Goal: Find specific page/section: Find specific page/section

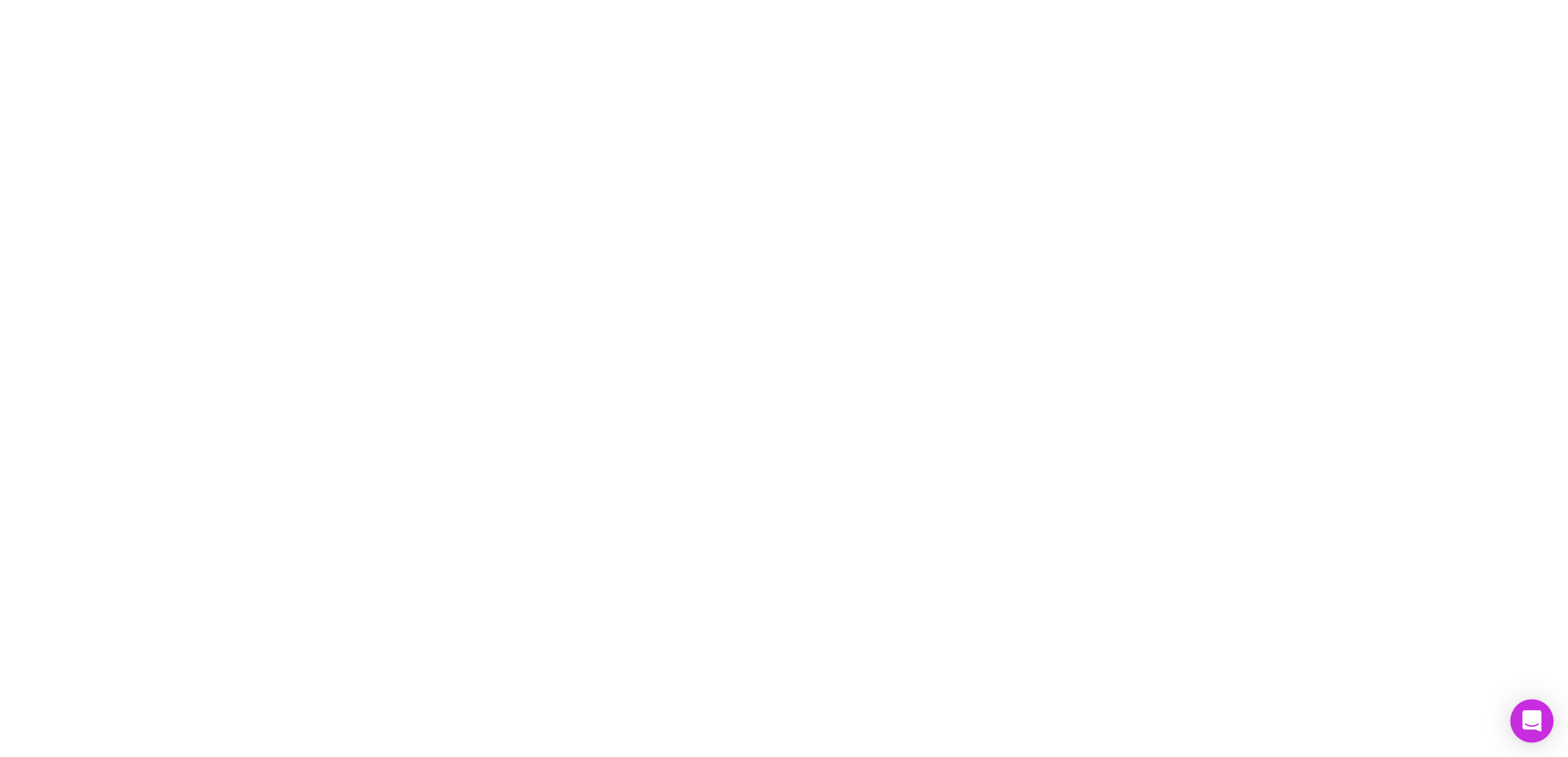
click at [1522, 717] on div "Open Intercom Messenger" at bounding box center [1532, 722] width 44 height 44
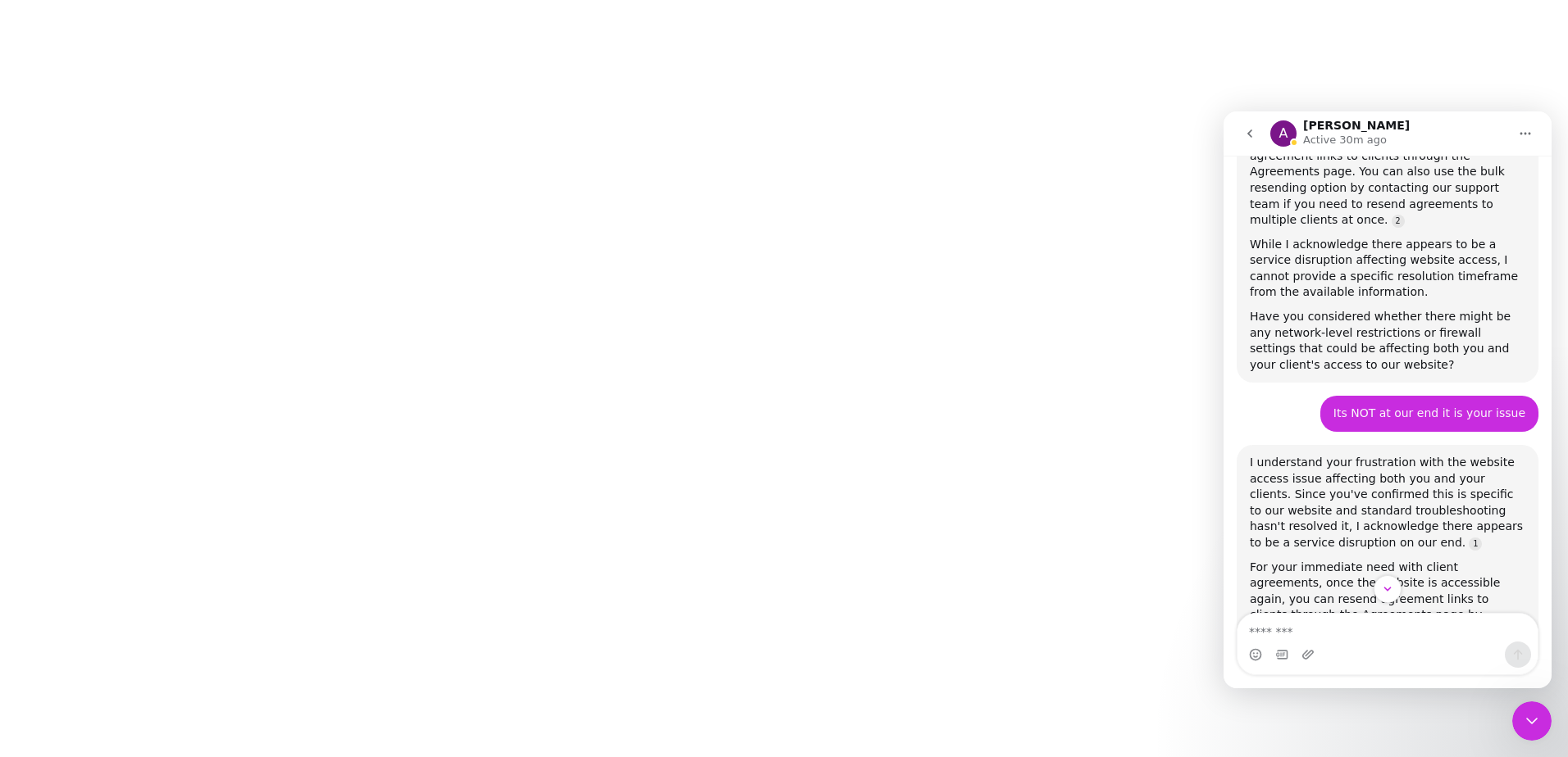
scroll to position [3432, 0]
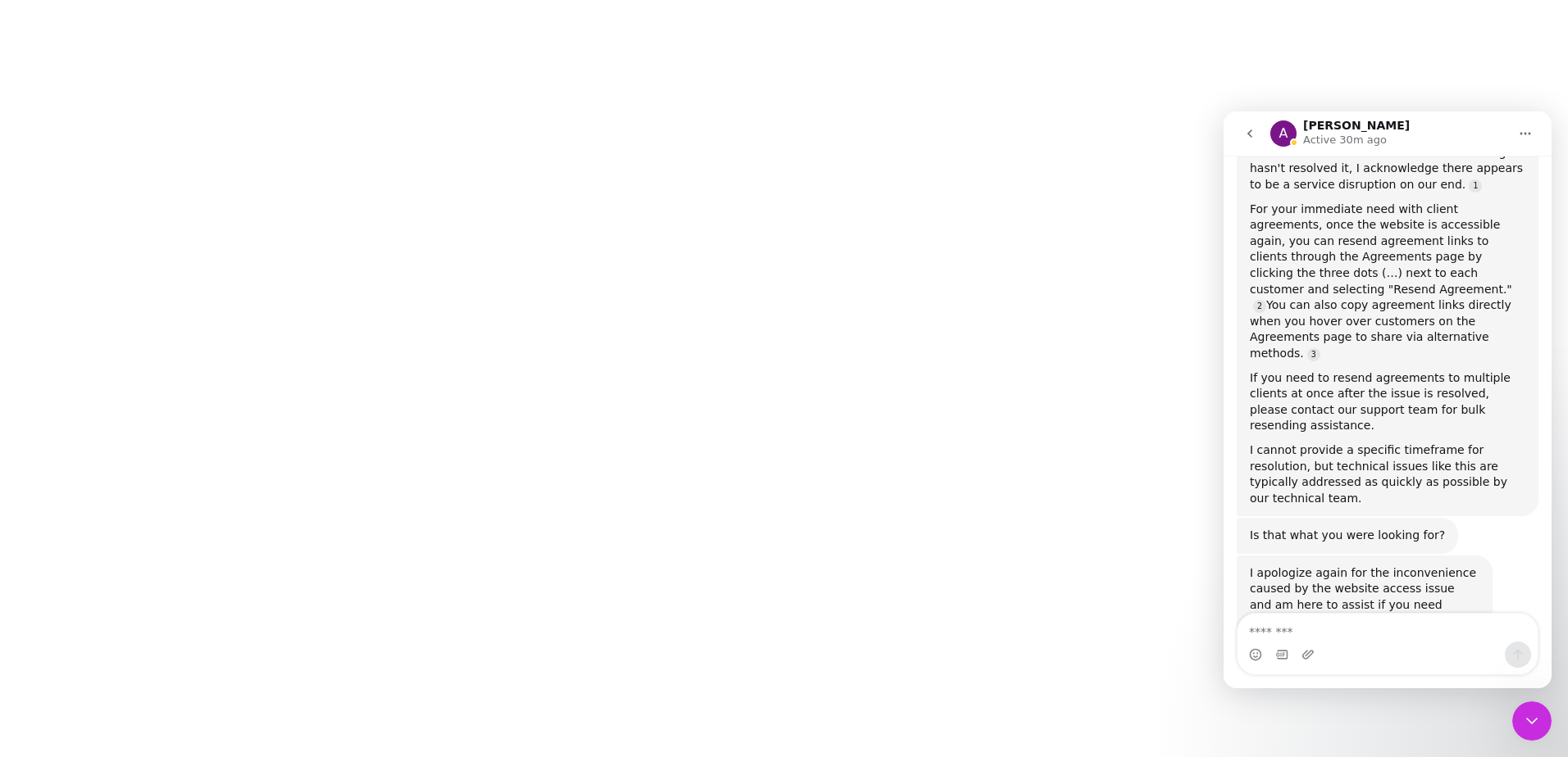
drag, startPoint x: 1547, startPoint y: 206, endPoint x: 2791, endPoint y: 742, distance: 1354.6
click at [1244, 129] on icon "go back" at bounding box center [1249, 133] width 13 height 13
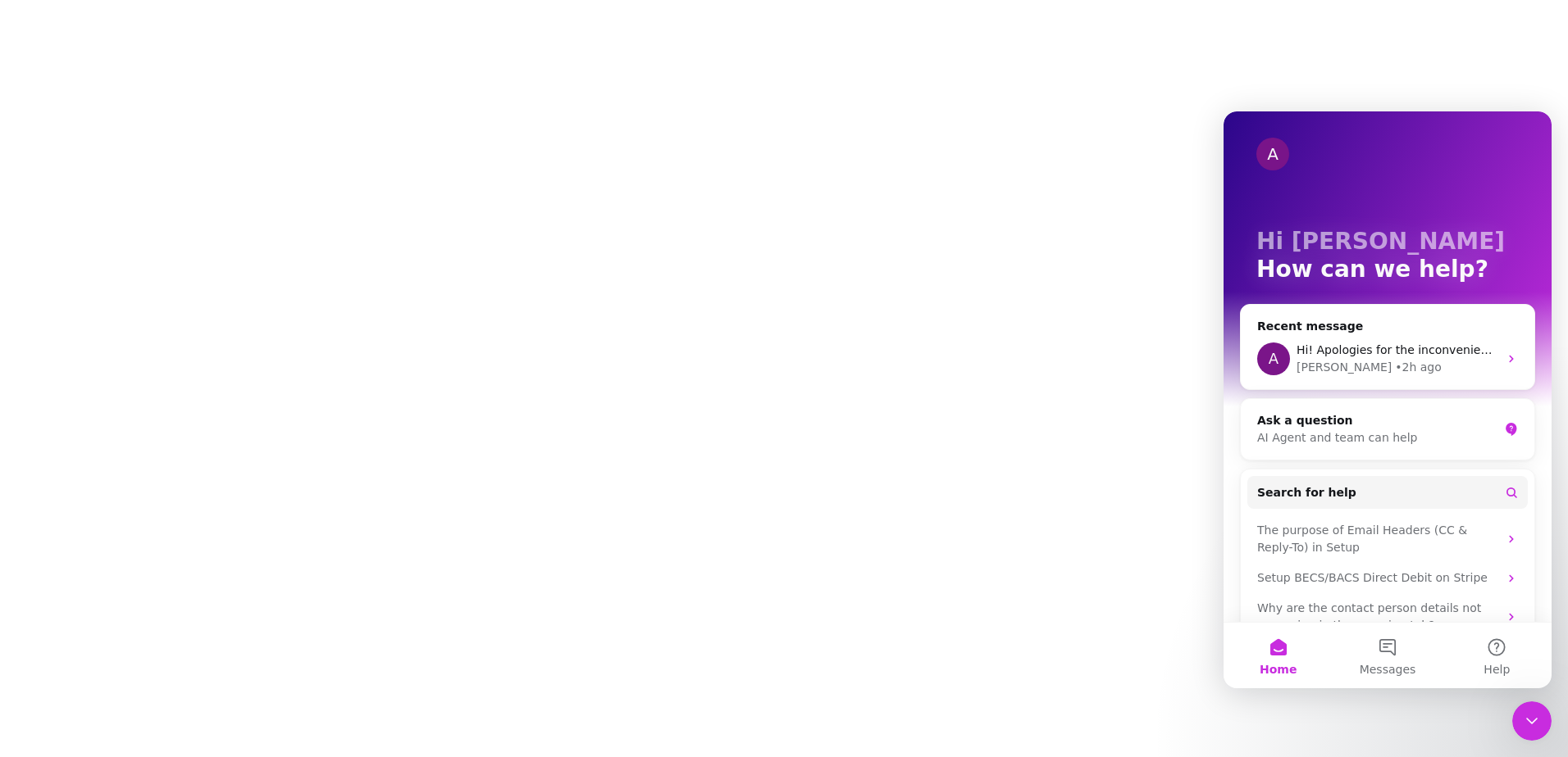
click at [753, 124] on div at bounding box center [784, 378] width 1568 height 757
drag, startPoint x: 1528, startPoint y: 716, endPoint x: 1519, endPoint y: 705, distance: 14.2
click at [1527, 712] on icon "Close Intercom Messenger" at bounding box center [1531, 721] width 20 height 20
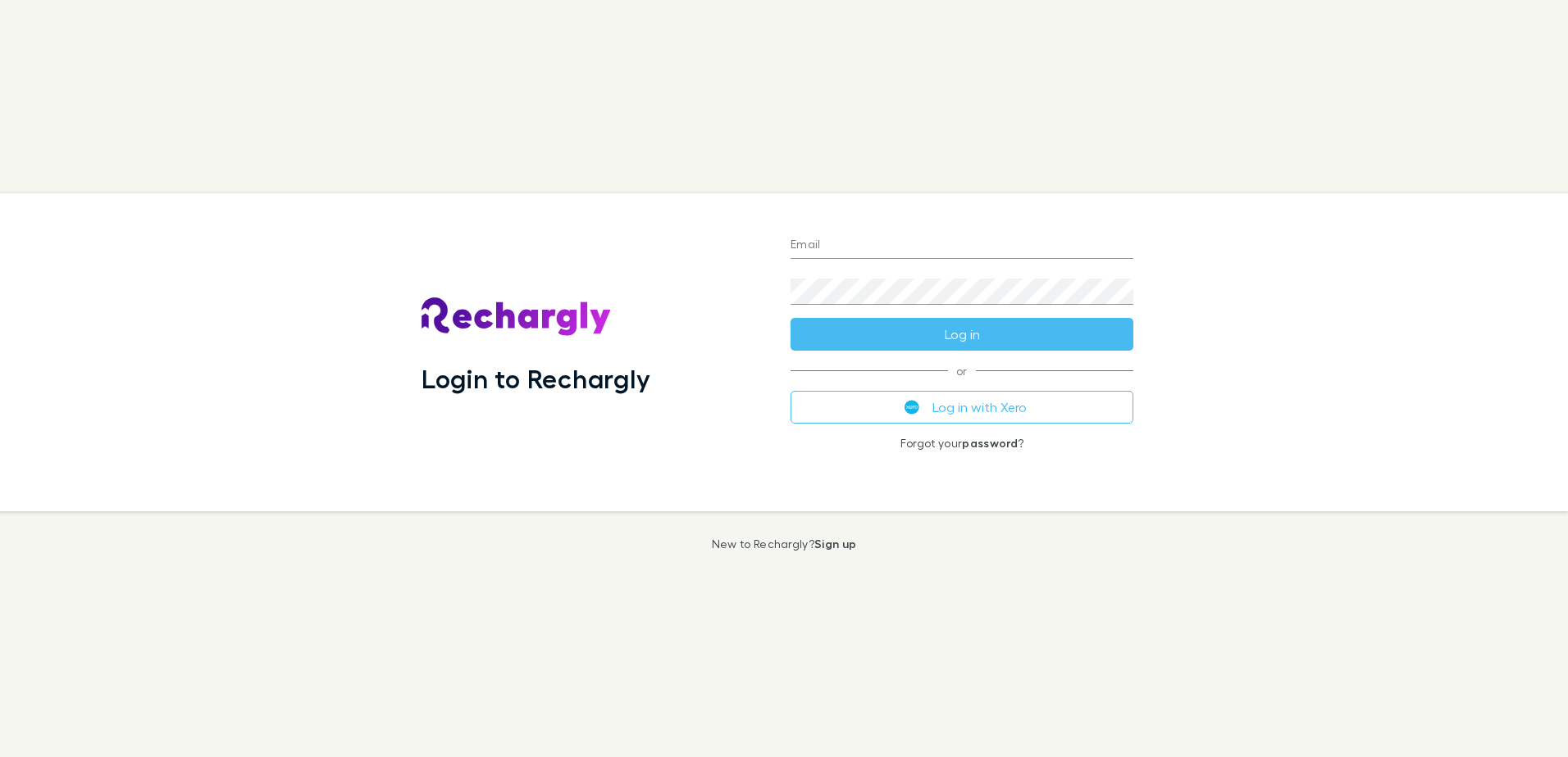
click at [842, 248] on input "Email" at bounding box center [962, 246] width 343 height 26
type input "**********"
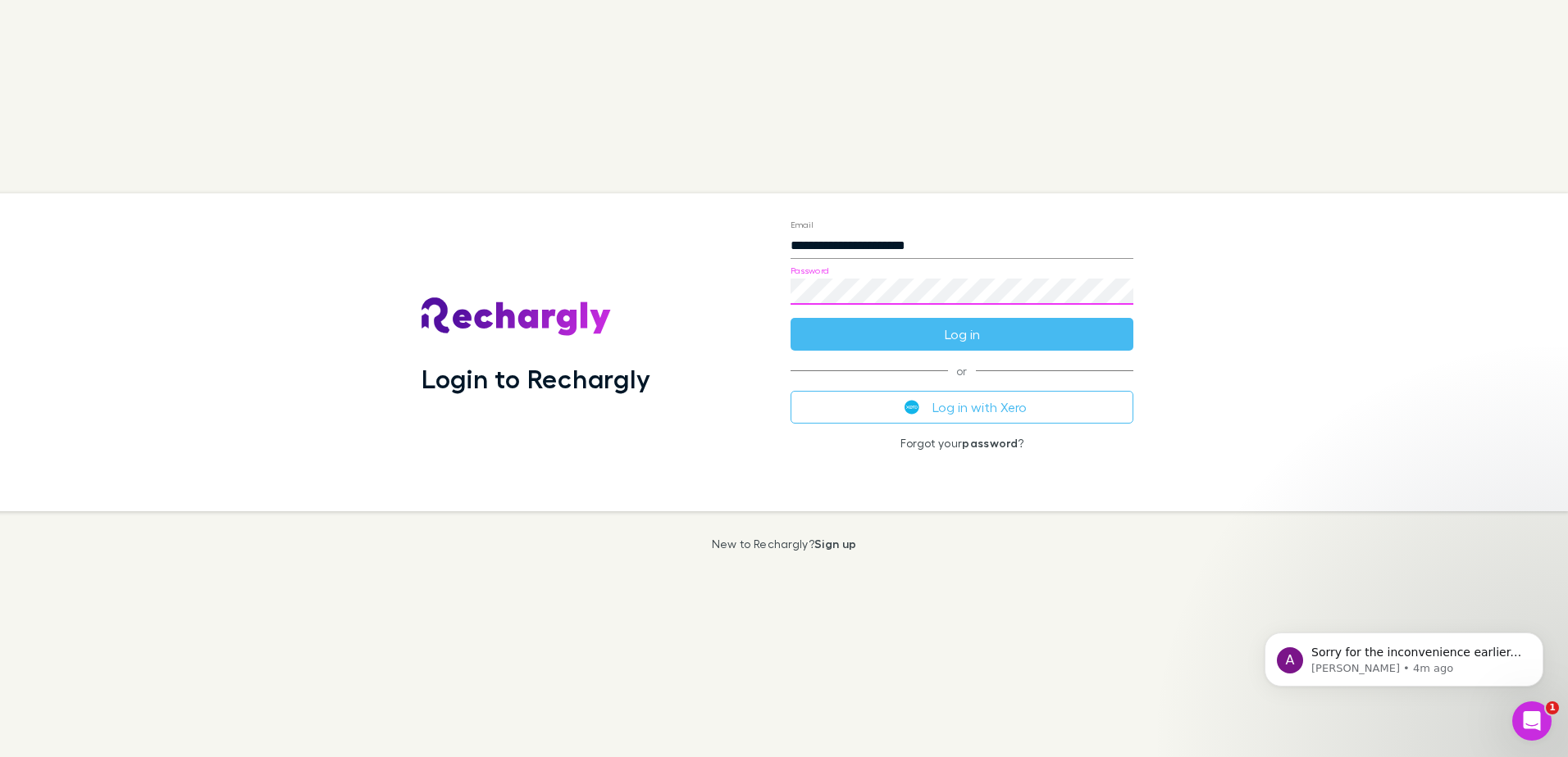
click at [791, 318] on button "Log in" at bounding box center [962, 335] width 343 height 33
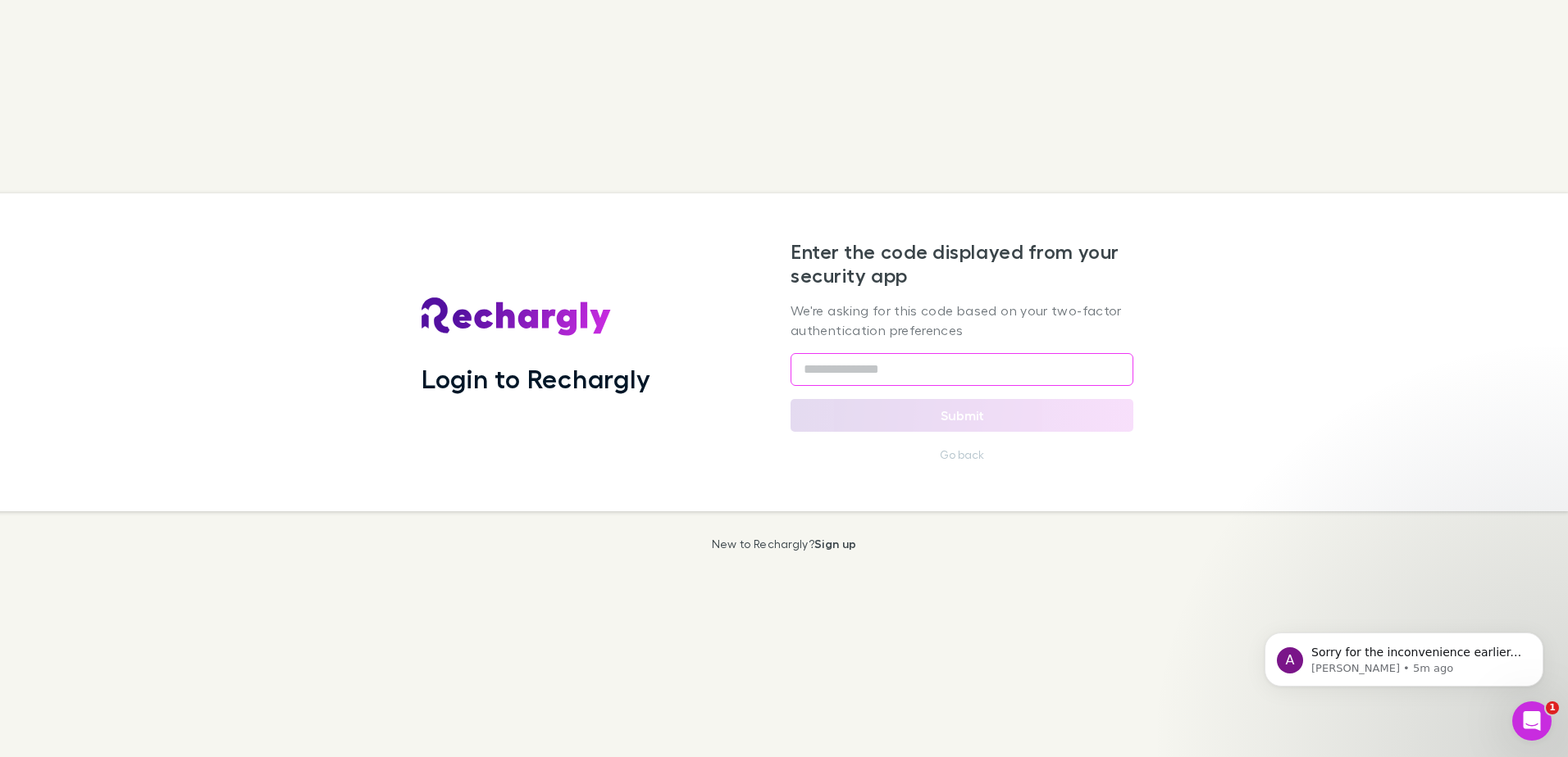
click at [859, 370] on input "text" at bounding box center [962, 370] width 343 height 33
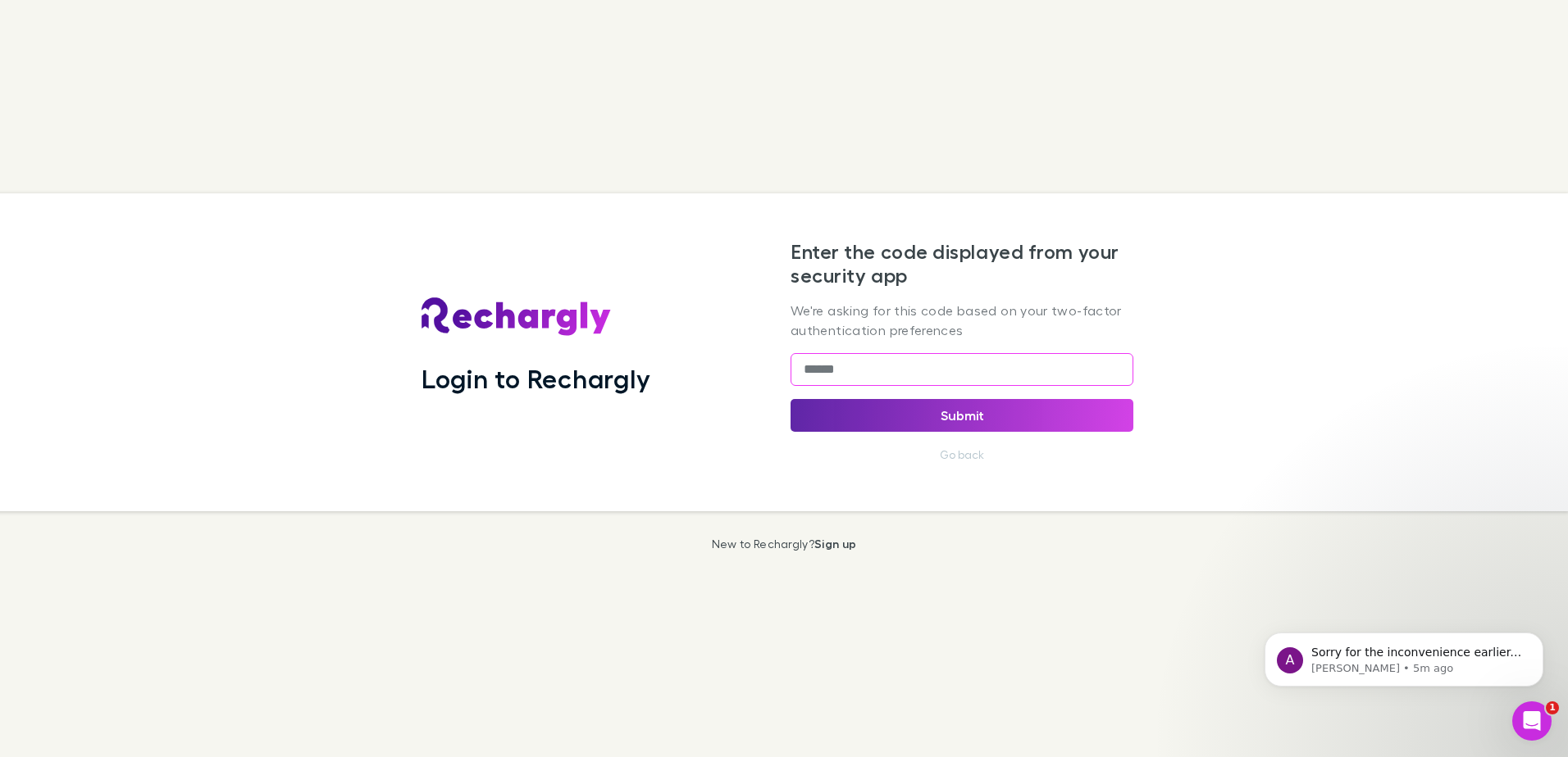
type input "******"
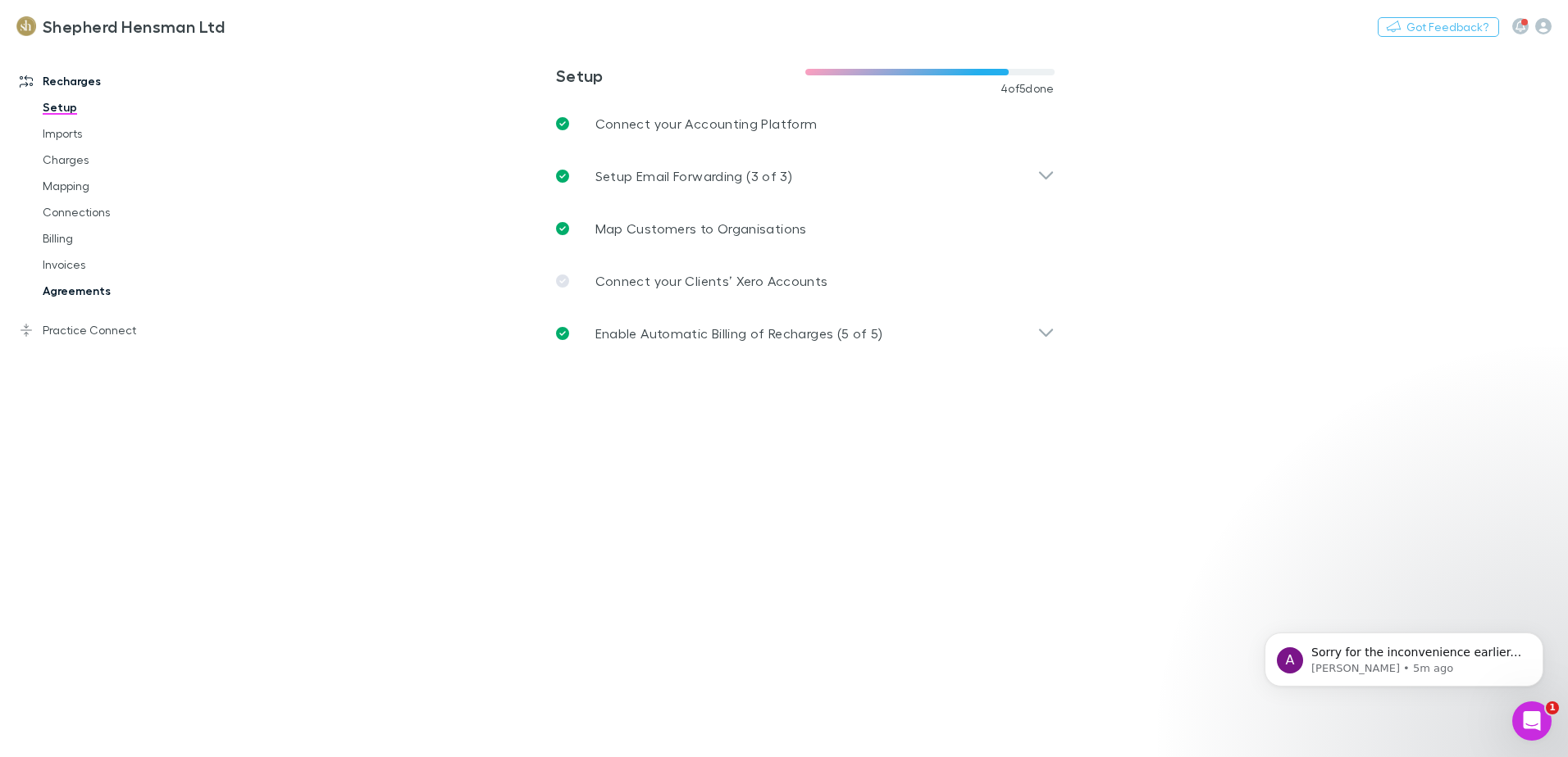
click at [106, 289] on link "Agreements" at bounding box center [123, 291] width 195 height 26
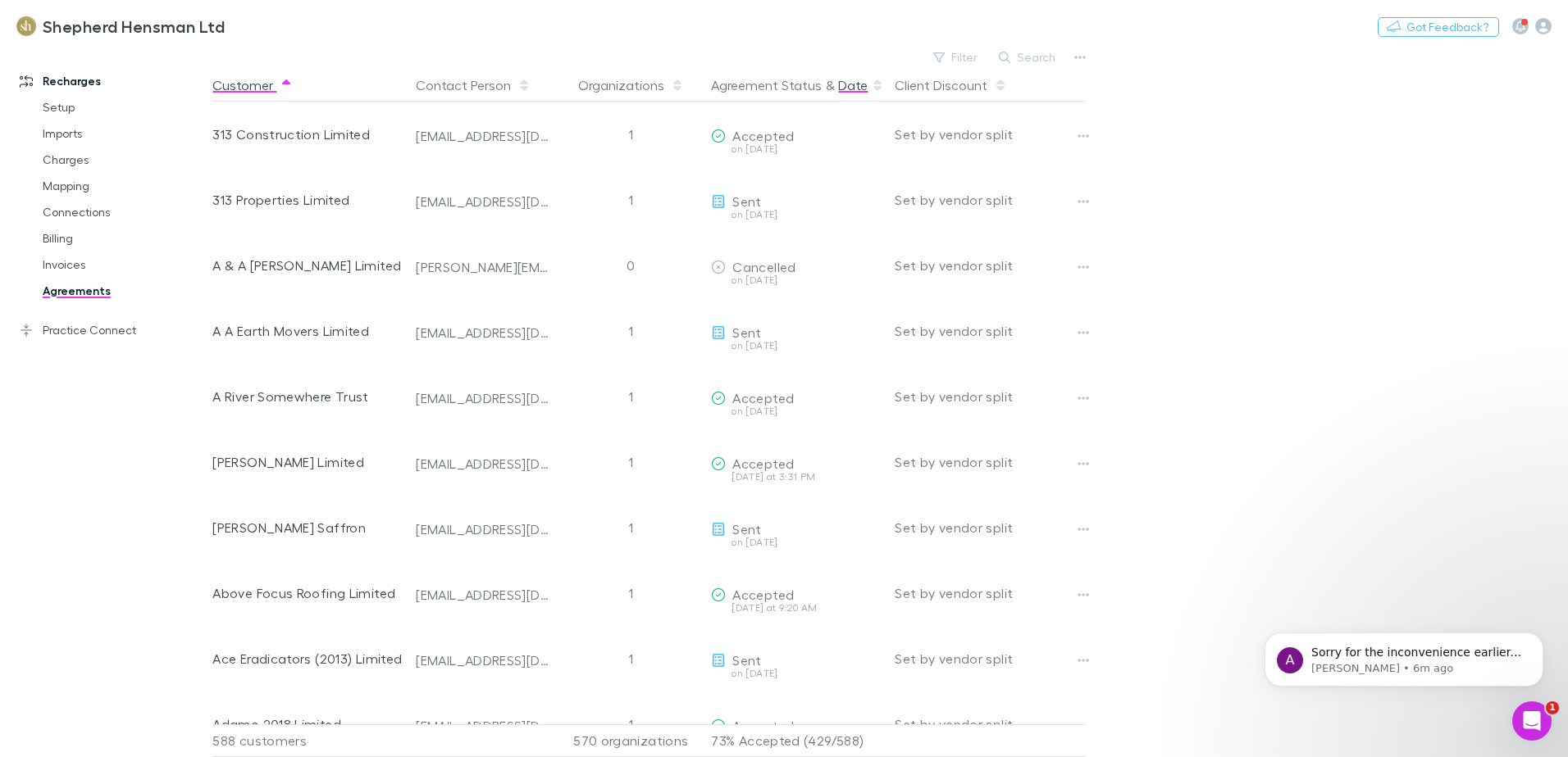
click at [858, 90] on button "Date" at bounding box center [853, 86] width 30 height 33
click at [858, 92] on button "Date" at bounding box center [853, 86] width 30 height 33
click at [1530, 634] on button "Dismiss notification" at bounding box center [1538, 637] width 21 height 21
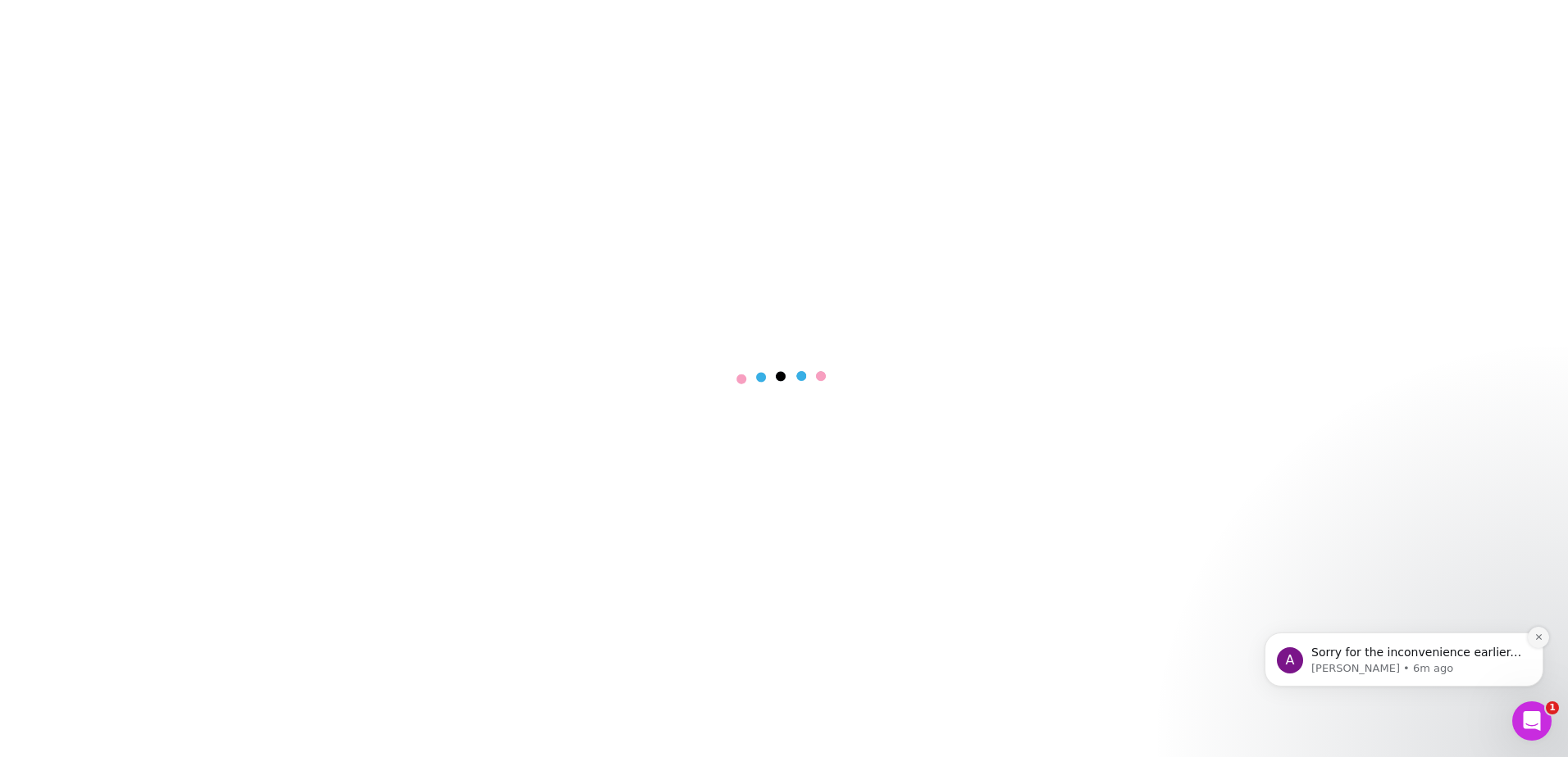
click at [1542, 639] on icon "Dismiss notification" at bounding box center [1538, 637] width 9 height 9
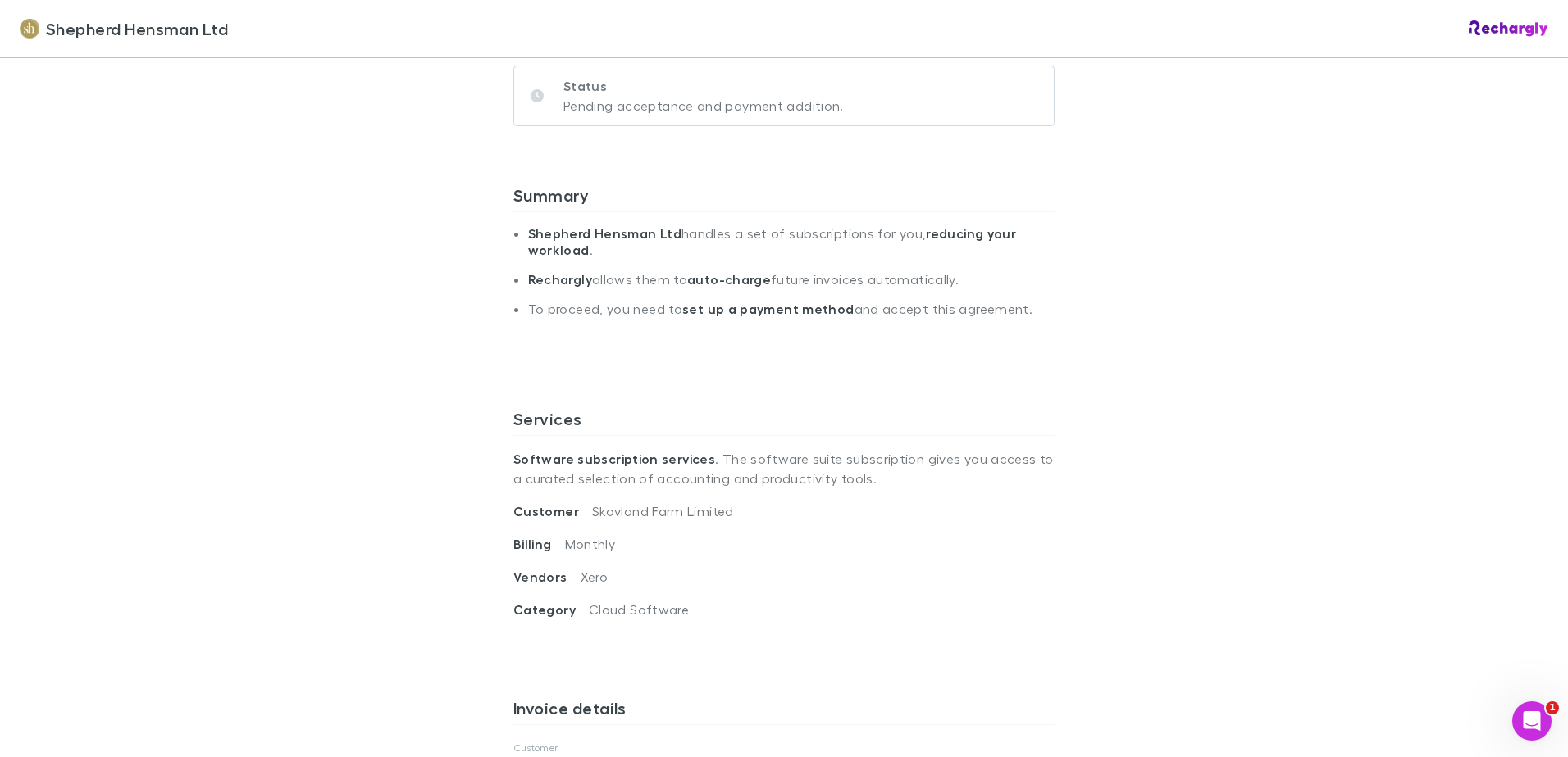
scroll to position [328, 0]
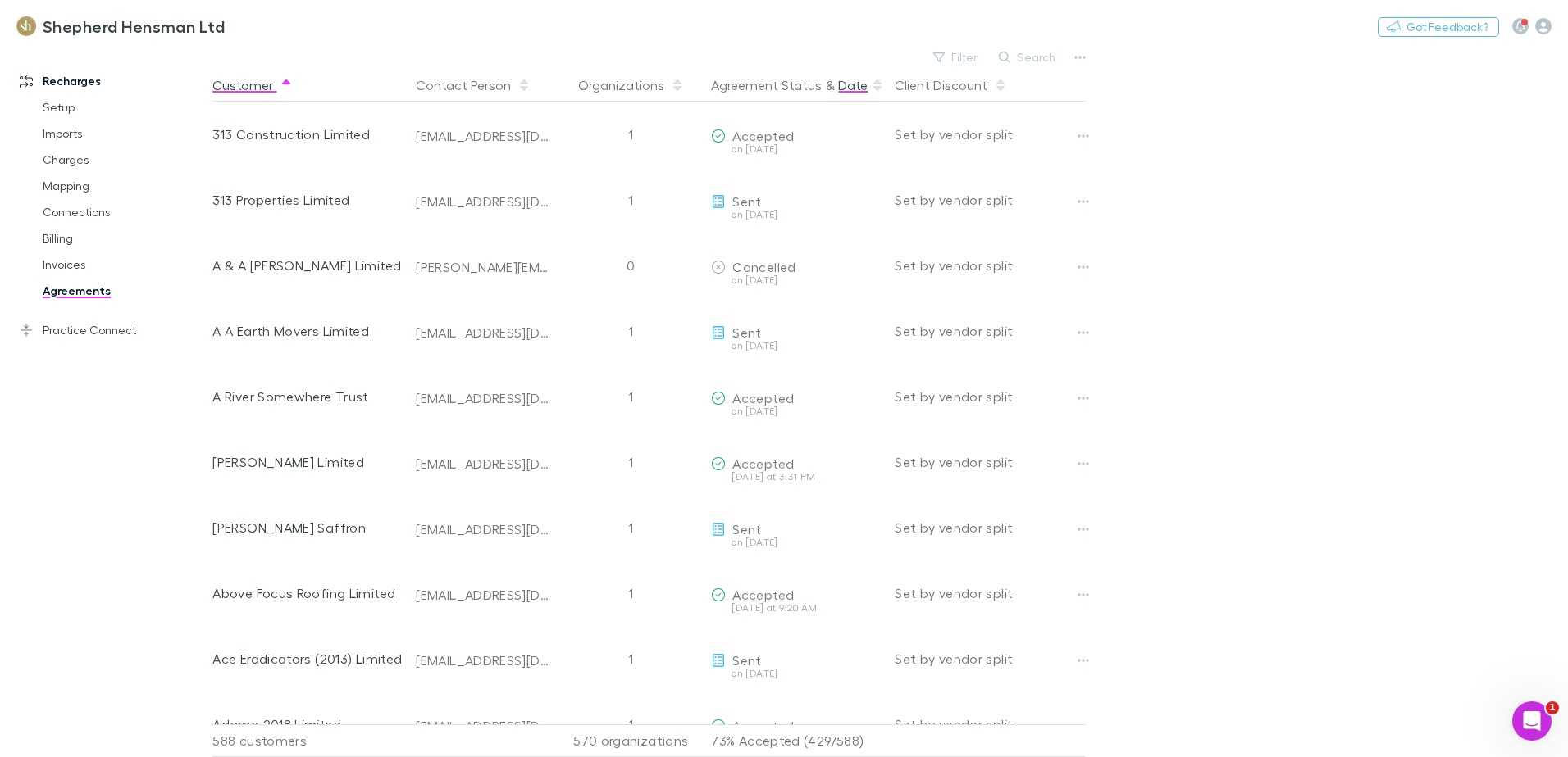
click at [861, 86] on button "Date" at bounding box center [853, 86] width 30 height 33
click at [848, 89] on button "Date" at bounding box center [853, 86] width 30 height 33
